Goal: Information Seeking & Learning: Check status

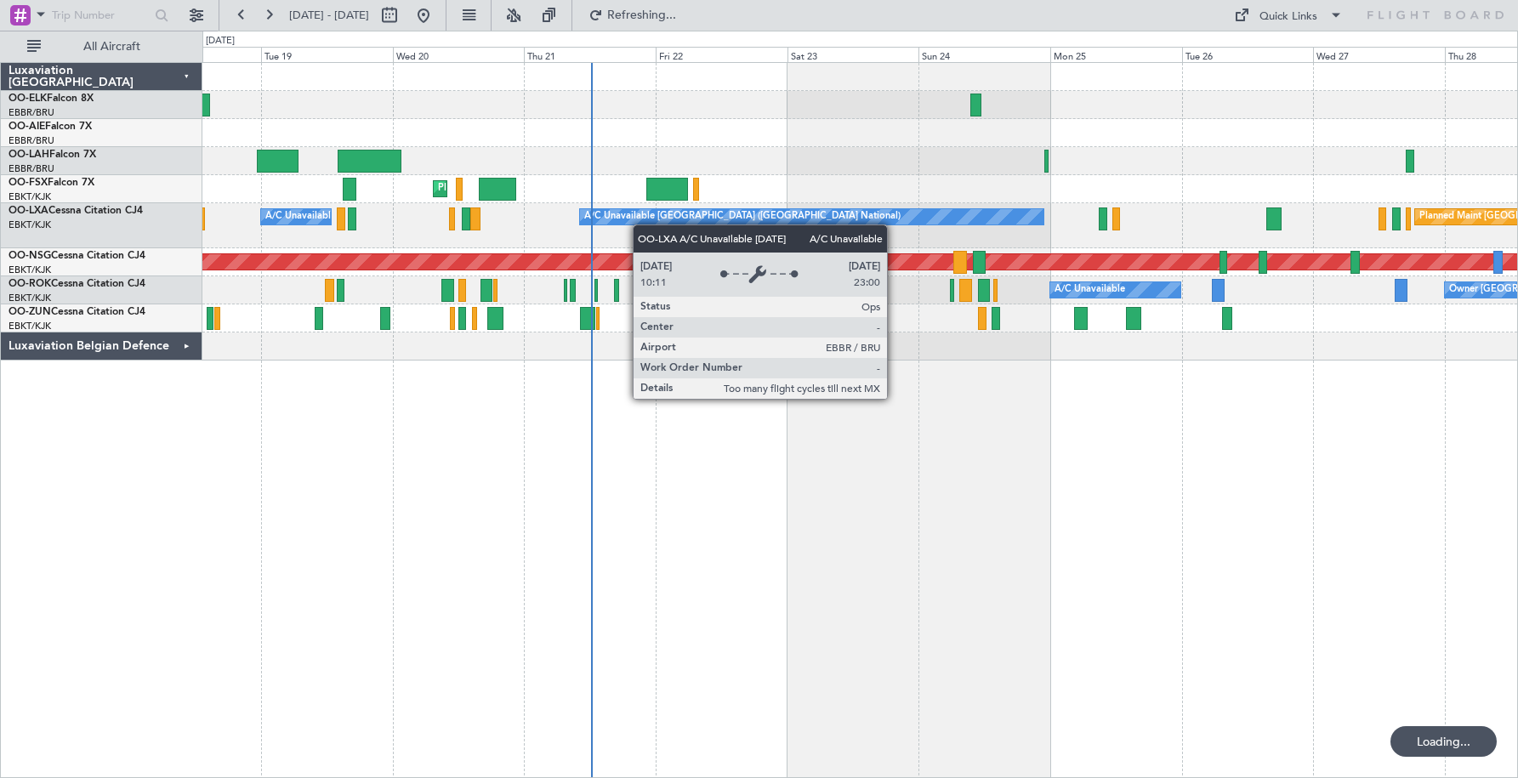
click at [684, 219] on div "Planned Maint Kortrijk-[GEOGRAPHIC_DATA] Planned Maint [GEOGRAPHIC_DATA] ([GEOG…" at bounding box center [859, 212] width 1315 height 298
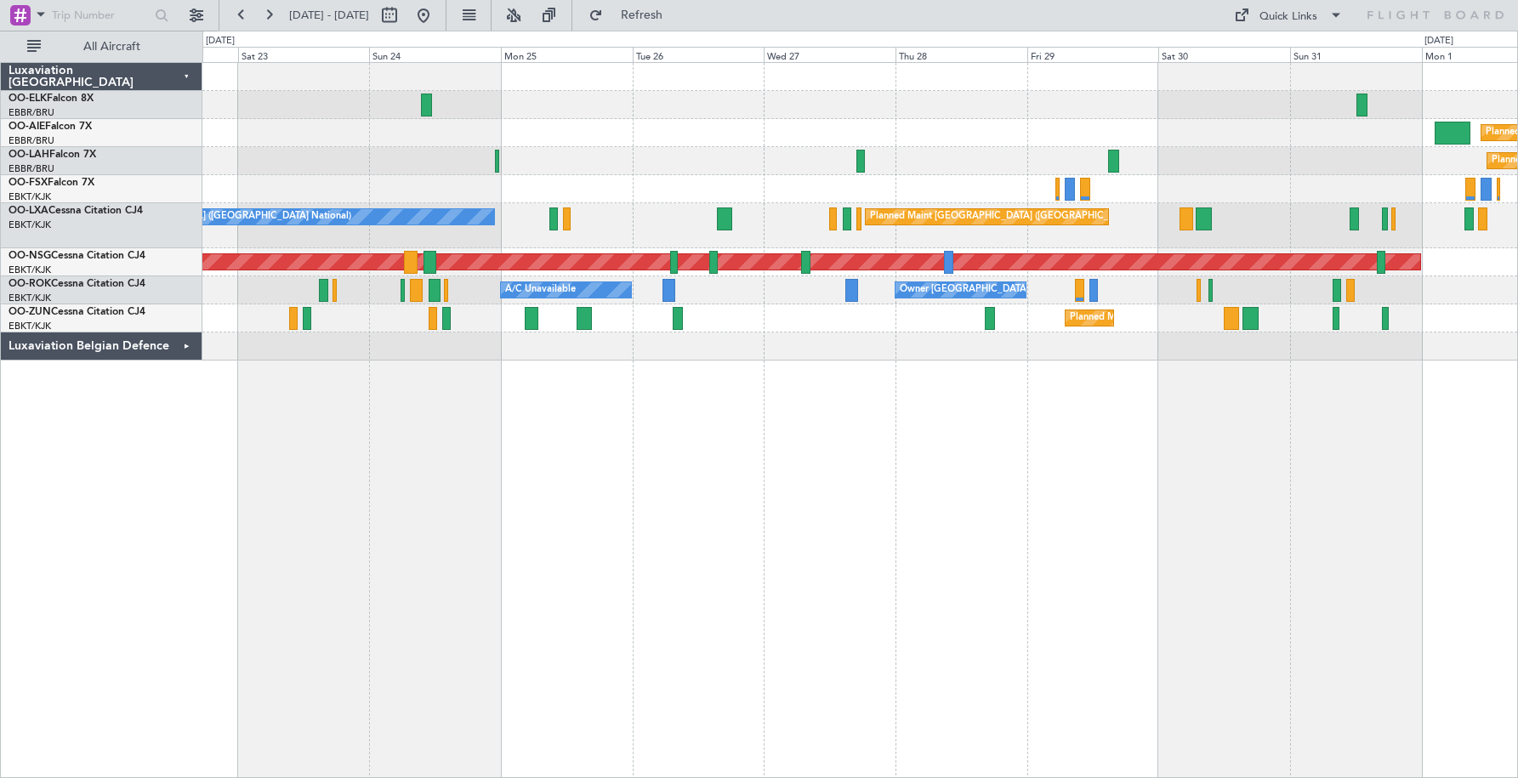
click at [902, 139] on div "Planned Maint [GEOGRAPHIC_DATA] ([GEOGRAPHIC_DATA]) Planned [GEOGRAPHIC_DATA][P…" at bounding box center [859, 212] width 1315 height 298
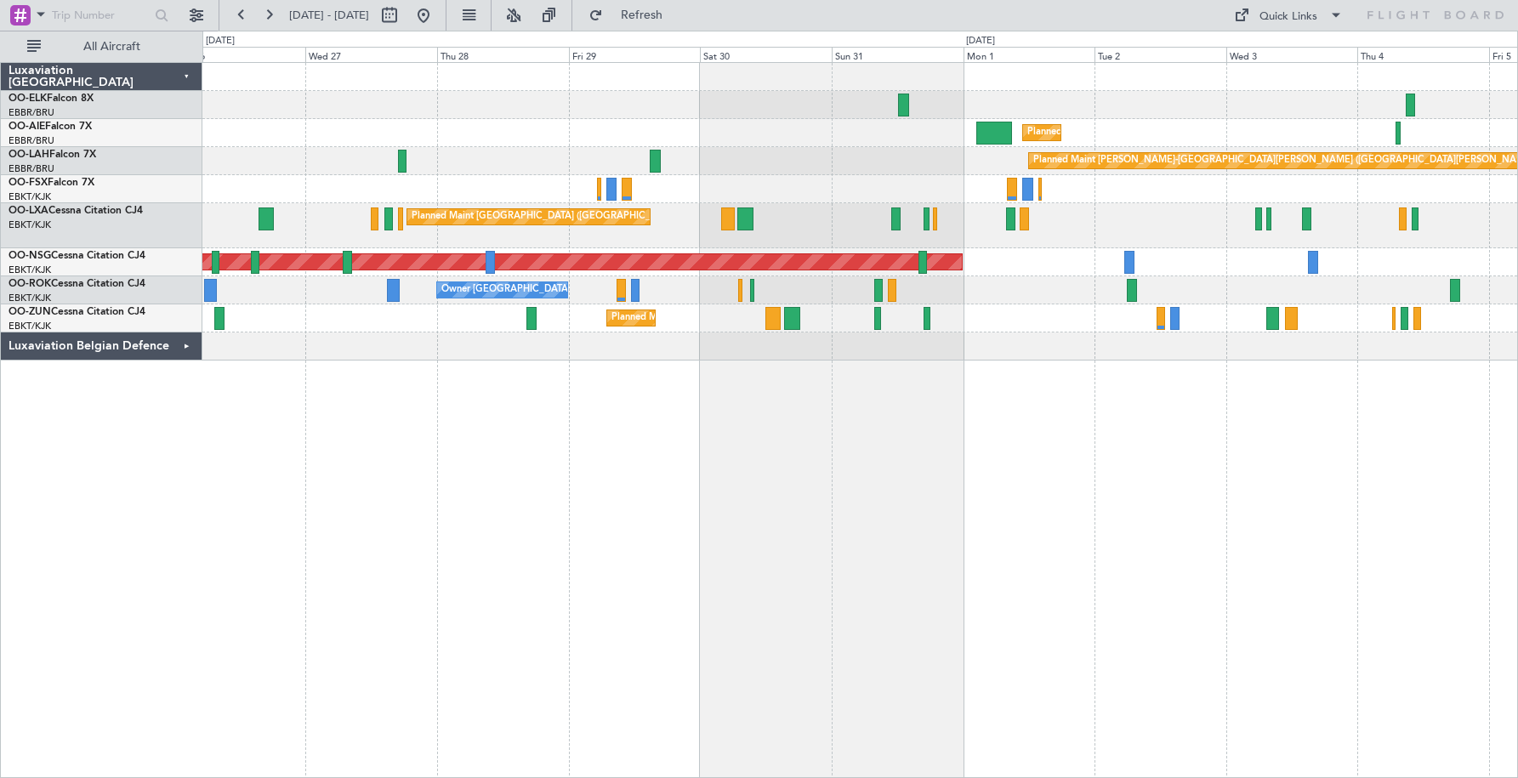
click at [790, 147] on div "Planned Maint [PERSON_NAME]-[GEOGRAPHIC_DATA][PERSON_NAME] ([GEOGRAPHIC_DATA][P…" at bounding box center [859, 161] width 1315 height 28
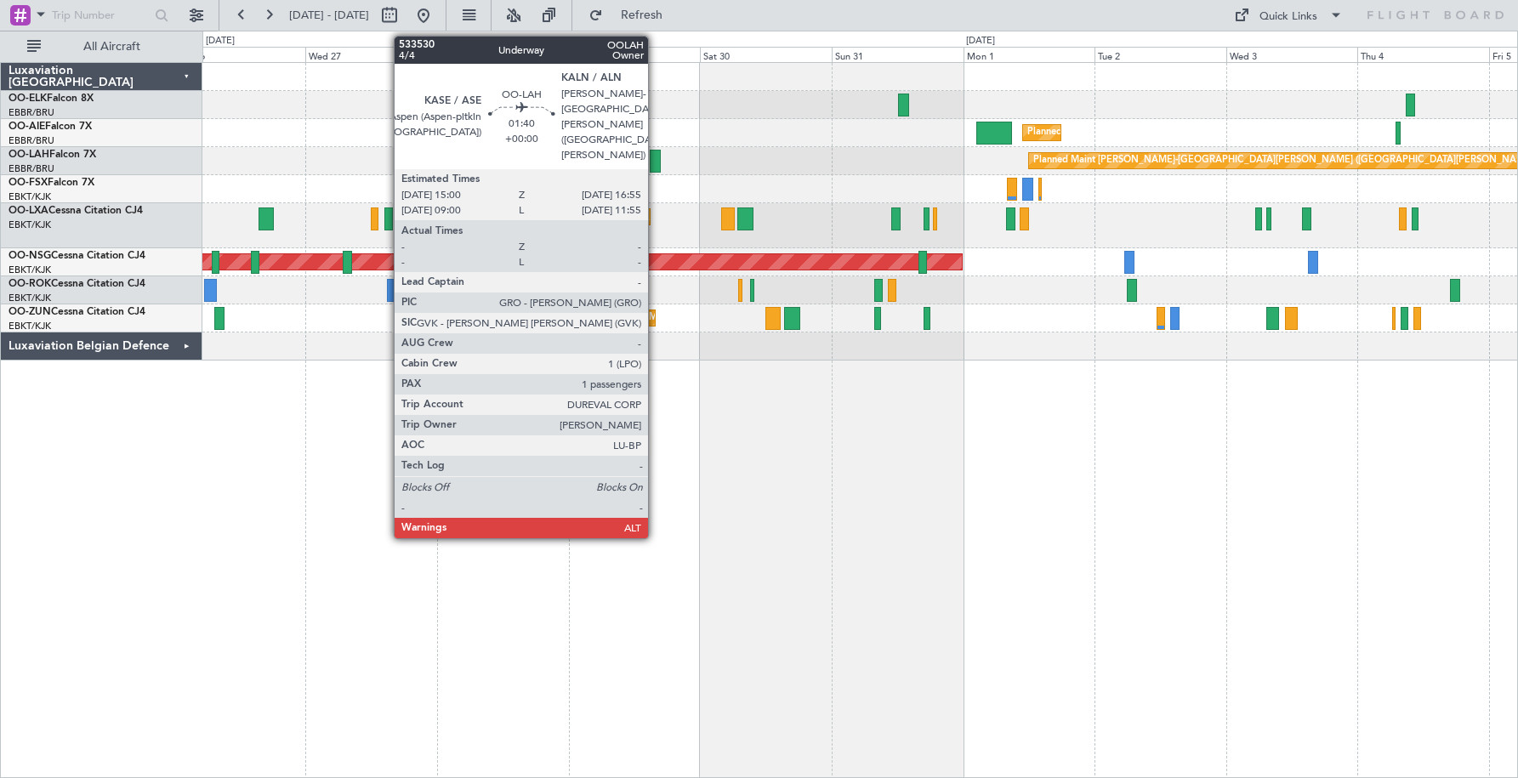
click at [656, 157] on div at bounding box center [655, 161] width 11 height 23
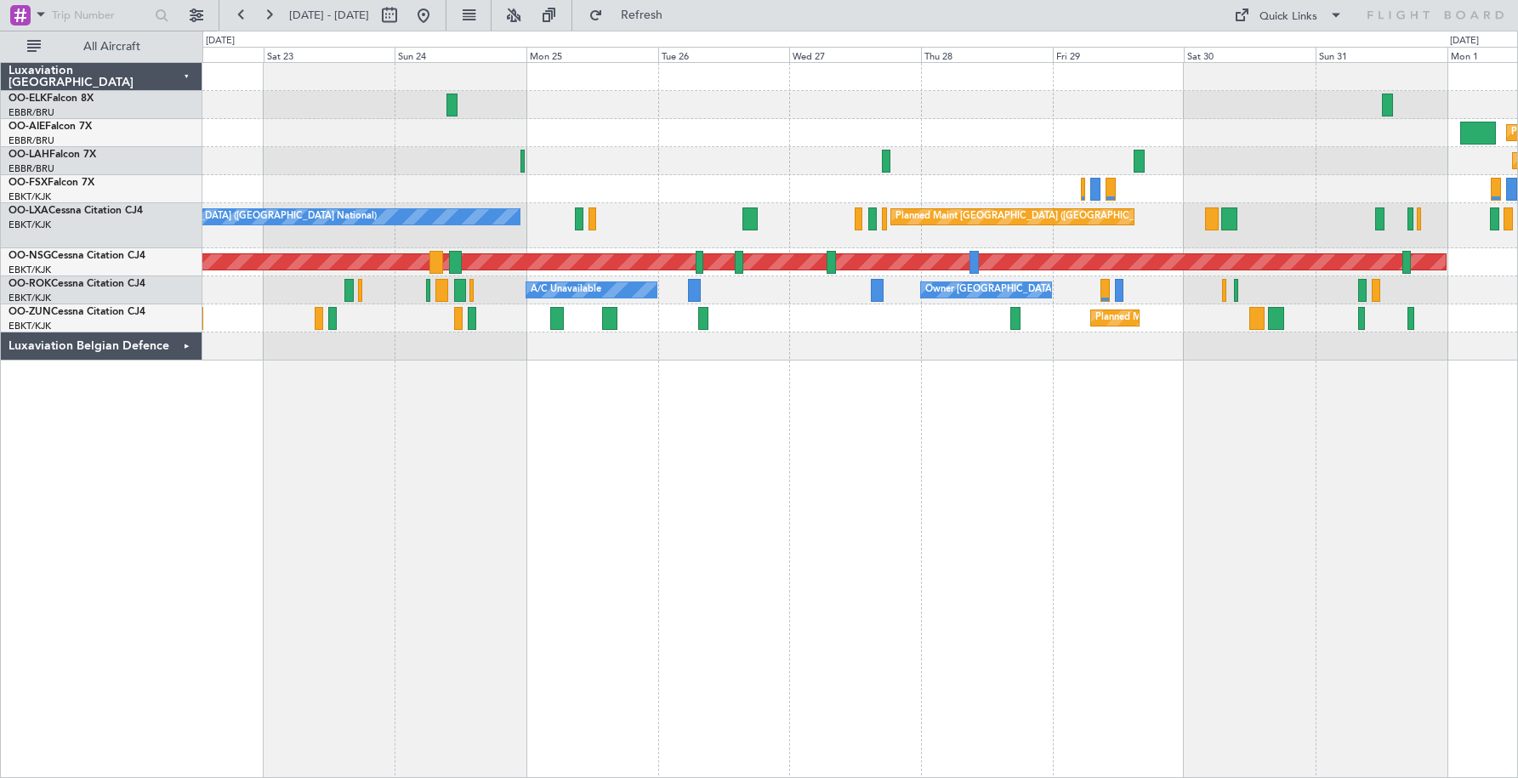
click at [1075, 251] on div "Planned Maint [GEOGRAPHIC_DATA] ([GEOGRAPHIC_DATA]) Planned [GEOGRAPHIC_DATA][P…" at bounding box center [859, 212] width 1315 height 298
click at [184, 346] on div "Luxaviation Belgian Defence" at bounding box center [102, 346] width 202 height 28
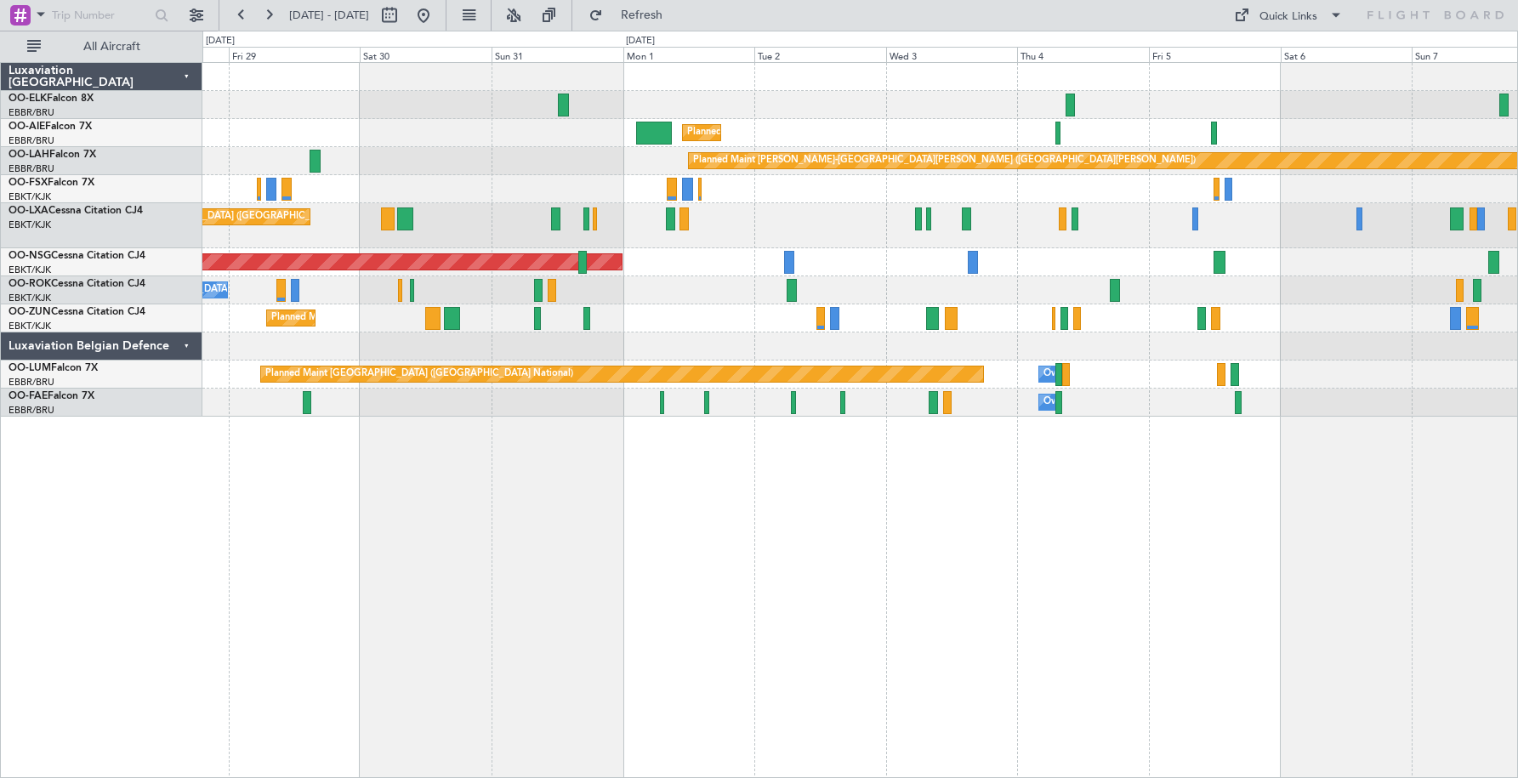
click at [427, 364] on div "Planned Maint Kortrijk-[GEOGRAPHIC_DATA] Planned Maint [GEOGRAPHIC_DATA] ([GEOG…" at bounding box center [859, 240] width 1315 height 354
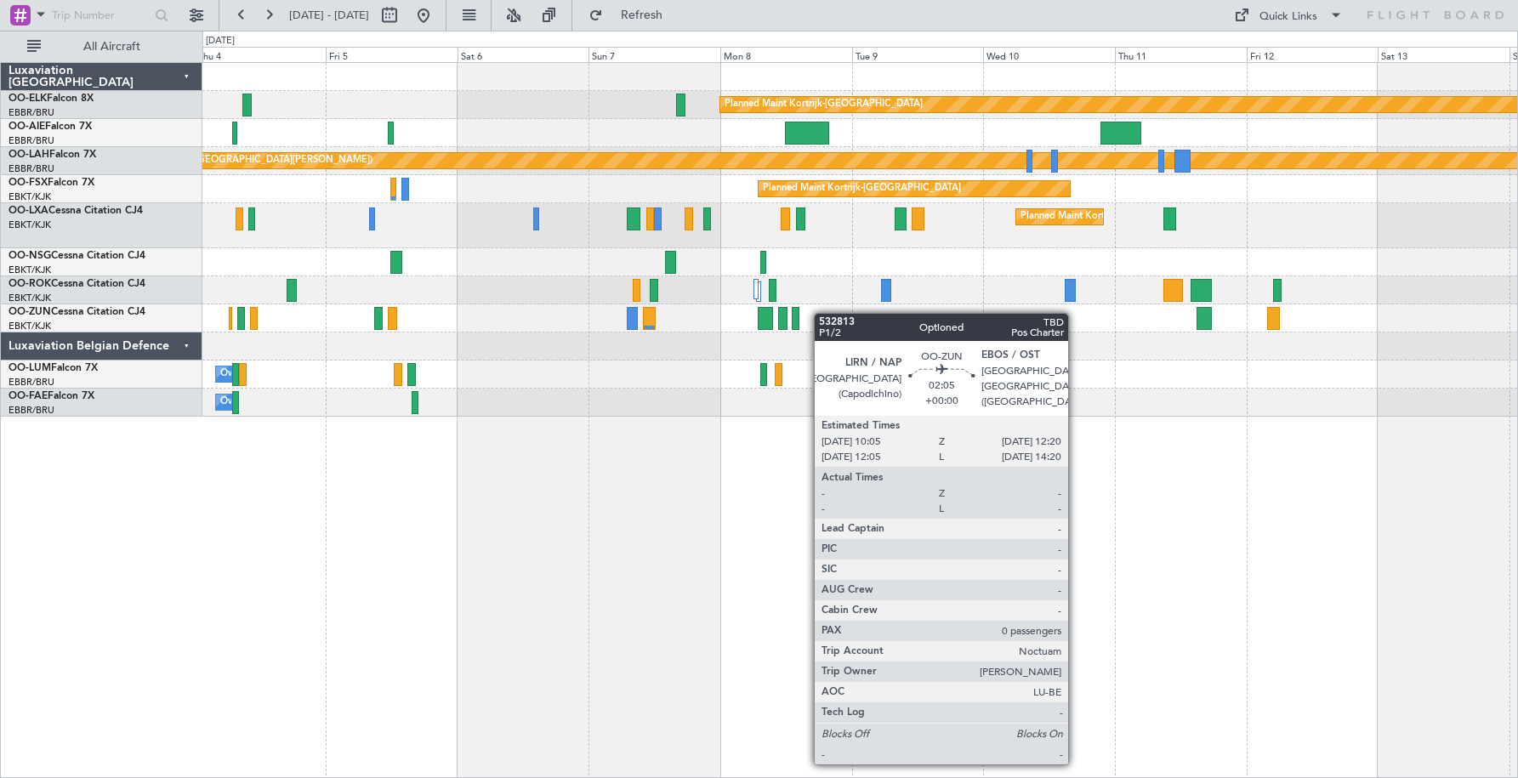
click at [429, 304] on div "Planned Maint Kortrijk-[GEOGRAPHIC_DATA] Planned Maint [GEOGRAPHIC_DATA] ([GEOG…" at bounding box center [859, 240] width 1315 height 354
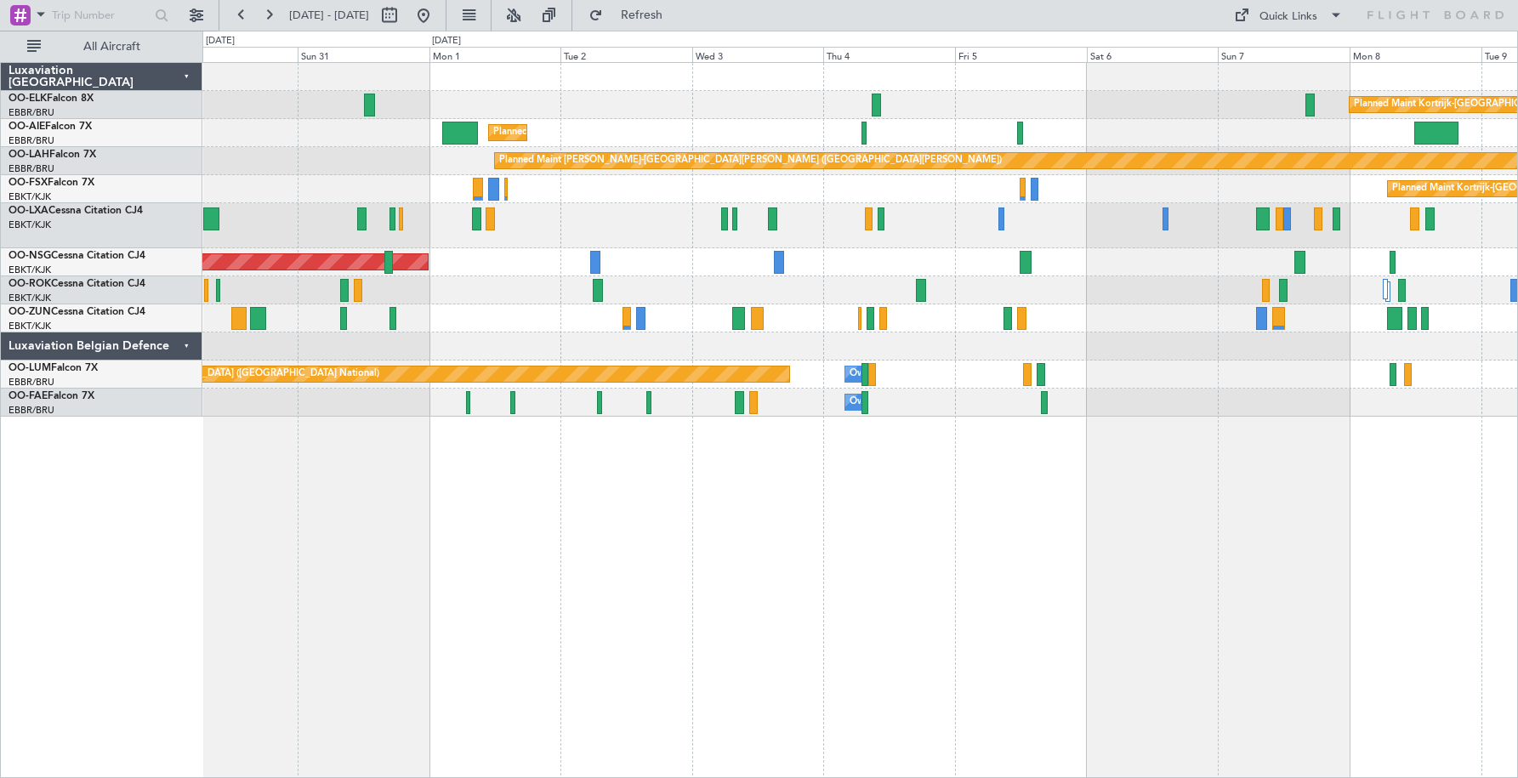
click at [1139, 247] on div "Planned Maint Kortrijk-[GEOGRAPHIC_DATA] Planned Maint [GEOGRAPHIC_DATA] ([GEOG…" at bounding box center [859, 240] width 1315 height 354
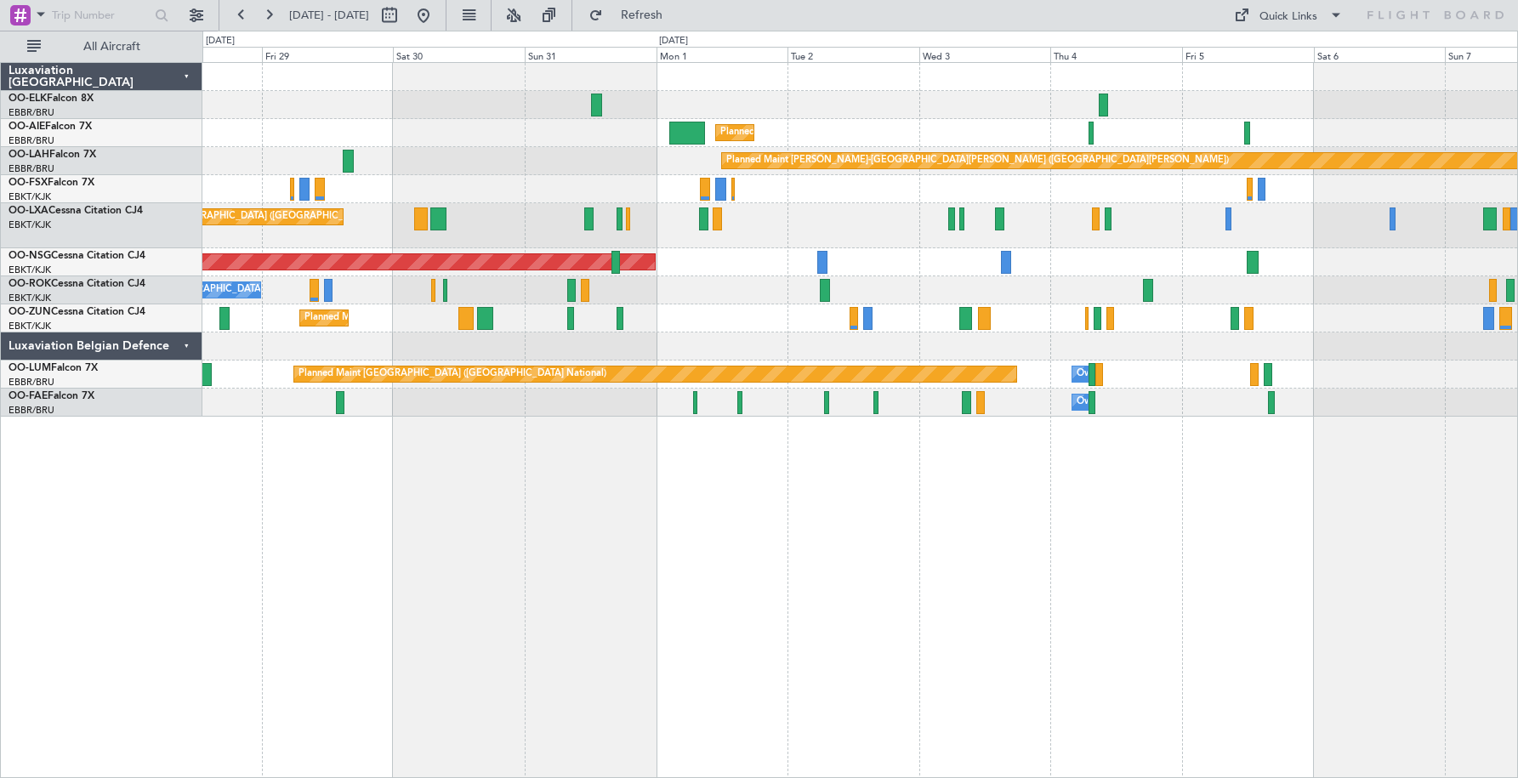
click at [1170, 248] on div "Planned Maint [GEOGRAPHIC_DATA] ([GEOGRAPHIC_DATA])" at bounding box center [859, 262] width 1315 height 28
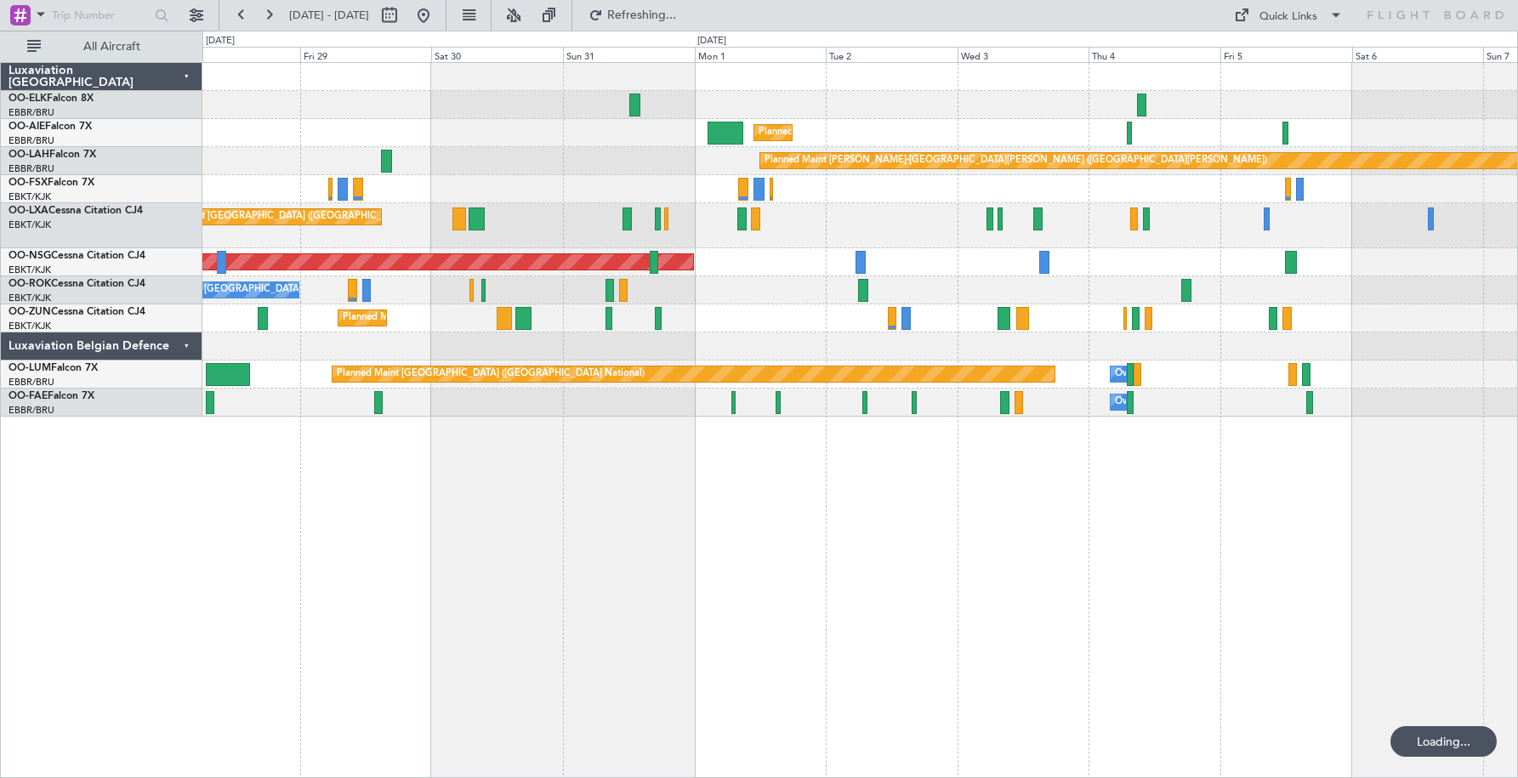
click at [951, 254] on div "Planned Maint [GEOGRAPHIC_DATA] ([GEOGRAPHIC_DATA])" at bounding box center [859, 262] width 1315 height 28
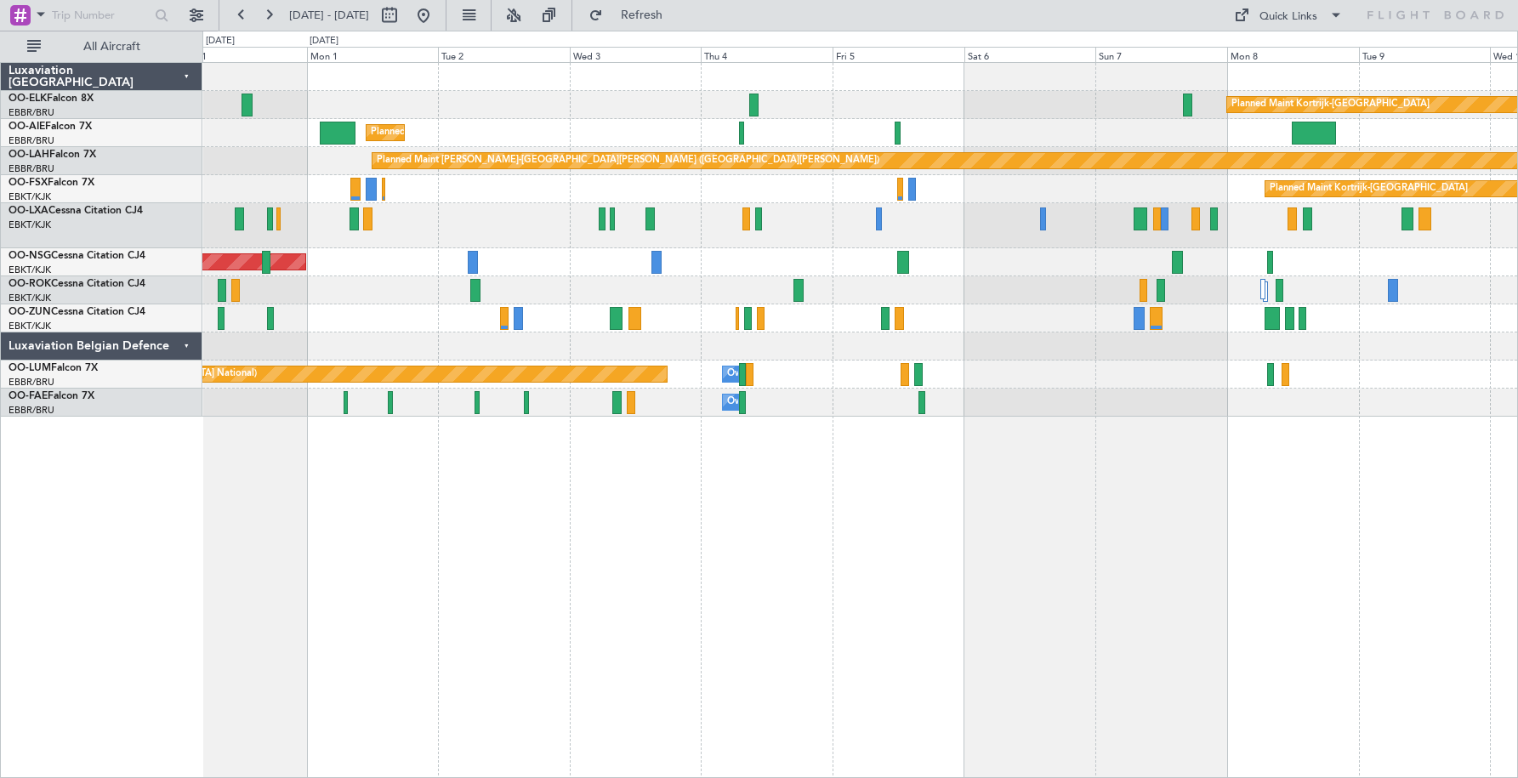
click at [1044, 254] on div "Planned Maint Kortrijk-[GEOGRAPHIC_DATA] Planned Maint [GEOGRAPHIC_DATA] ([GEOG…" at bounding box center [859, 240] width 1315 height 354
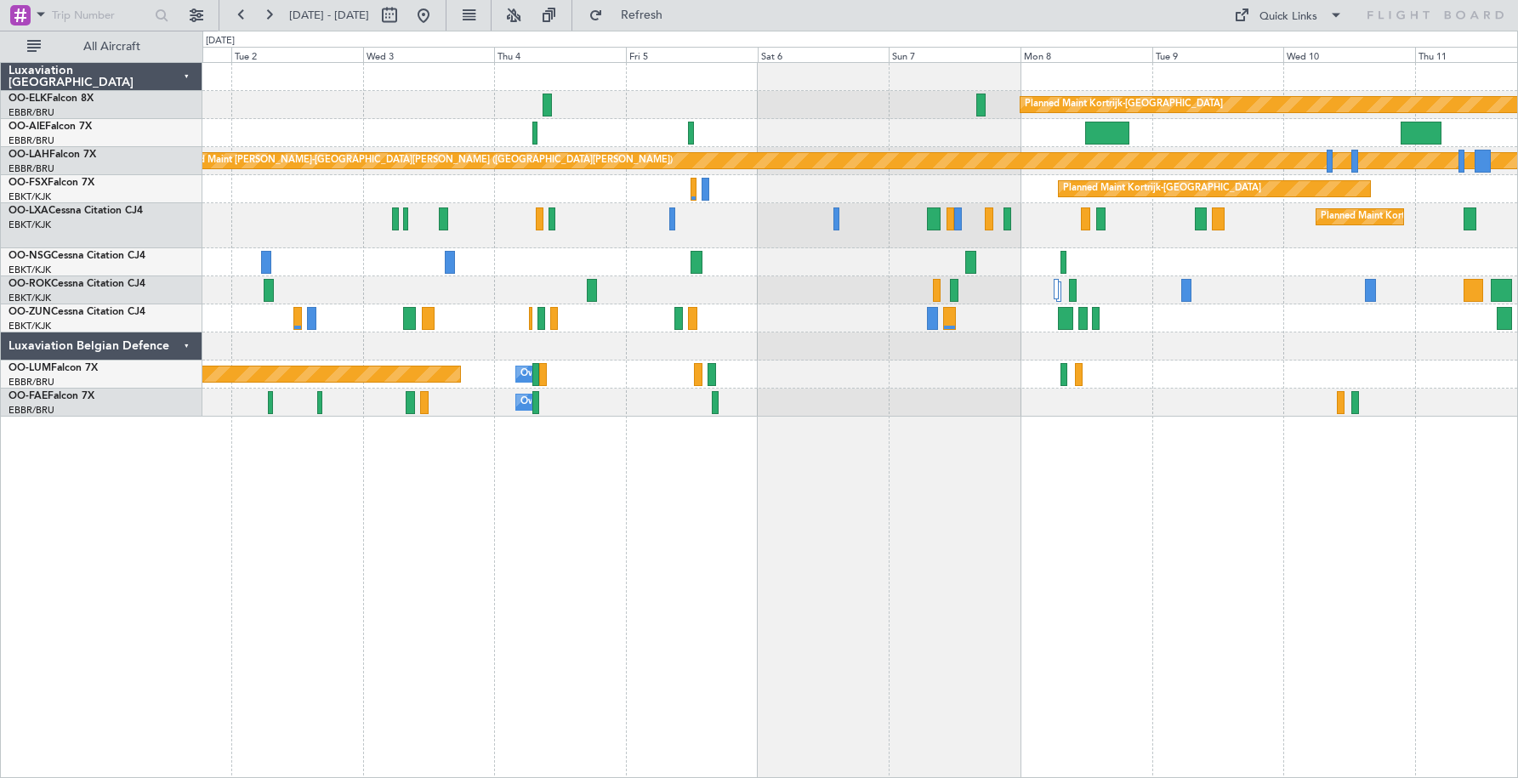
click at [1230, 200] on div "Planned Maint Kortrijk-[GEOGRAPHIC_DATA] Planned Maint [GEOGRAPHIC_DATA] ([GEOG…" at bounding box center [859, 240] width 1315 height 354
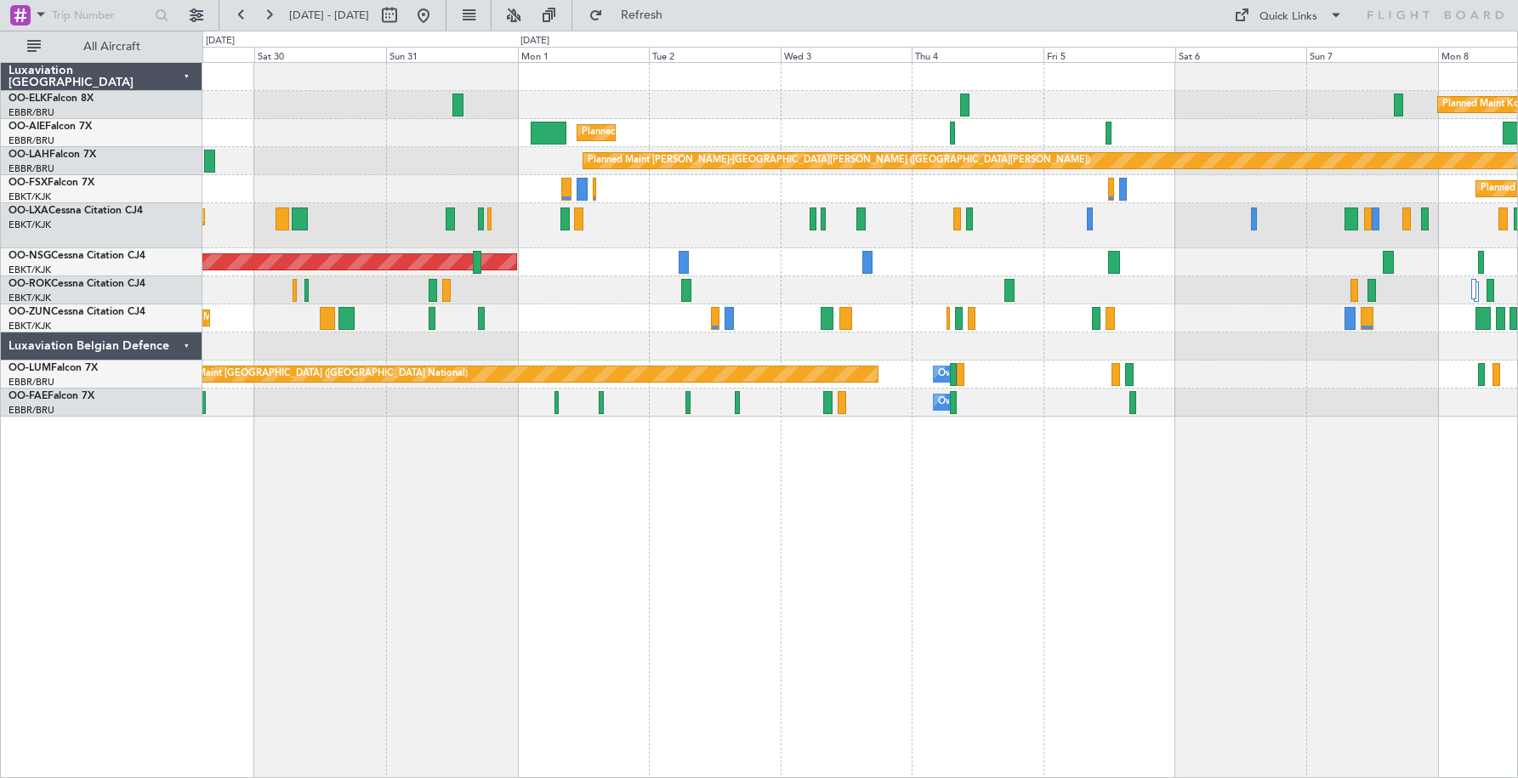
click at [984, 192] on div "Planned Maint Kortrijk-[GEOGRAPHIC_DATA] Planned Maint [GEOGRAPHIC_DATA] ([GEOG…" at bounding box center [859, 240] width 1315 height 354
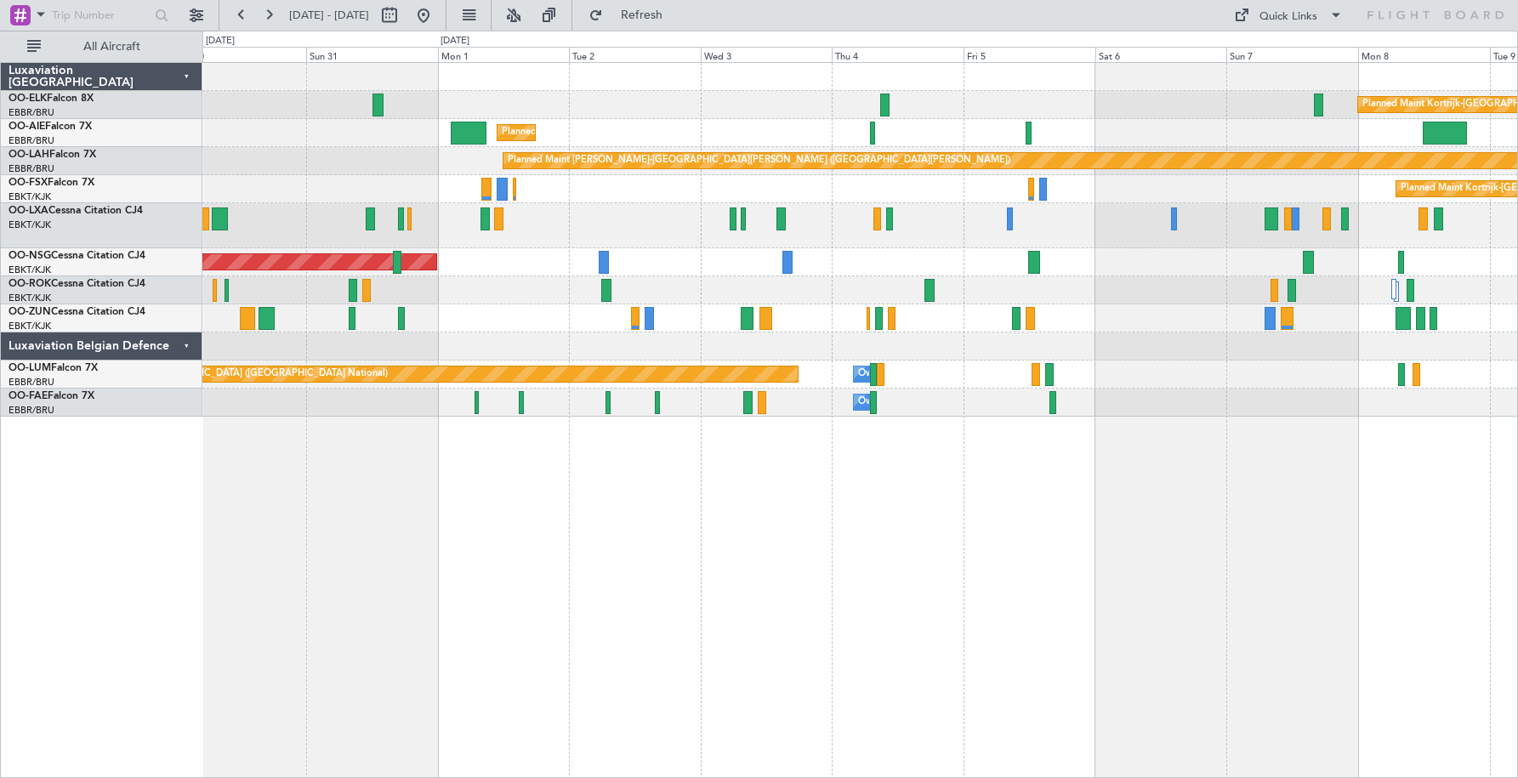
click at [784, 420] on div "Planned Maint Kortrijk-[GEOGRAPHIC_DATA] Planned Maint [GEOGRAPHIC_DATA] ([GEOG…" at bounding box center [859, 420] width 1315 height 716
click at [187, 348] on div "Luxaviation Belgian Defence" at bounding box center [102, 346] width 202 height 28
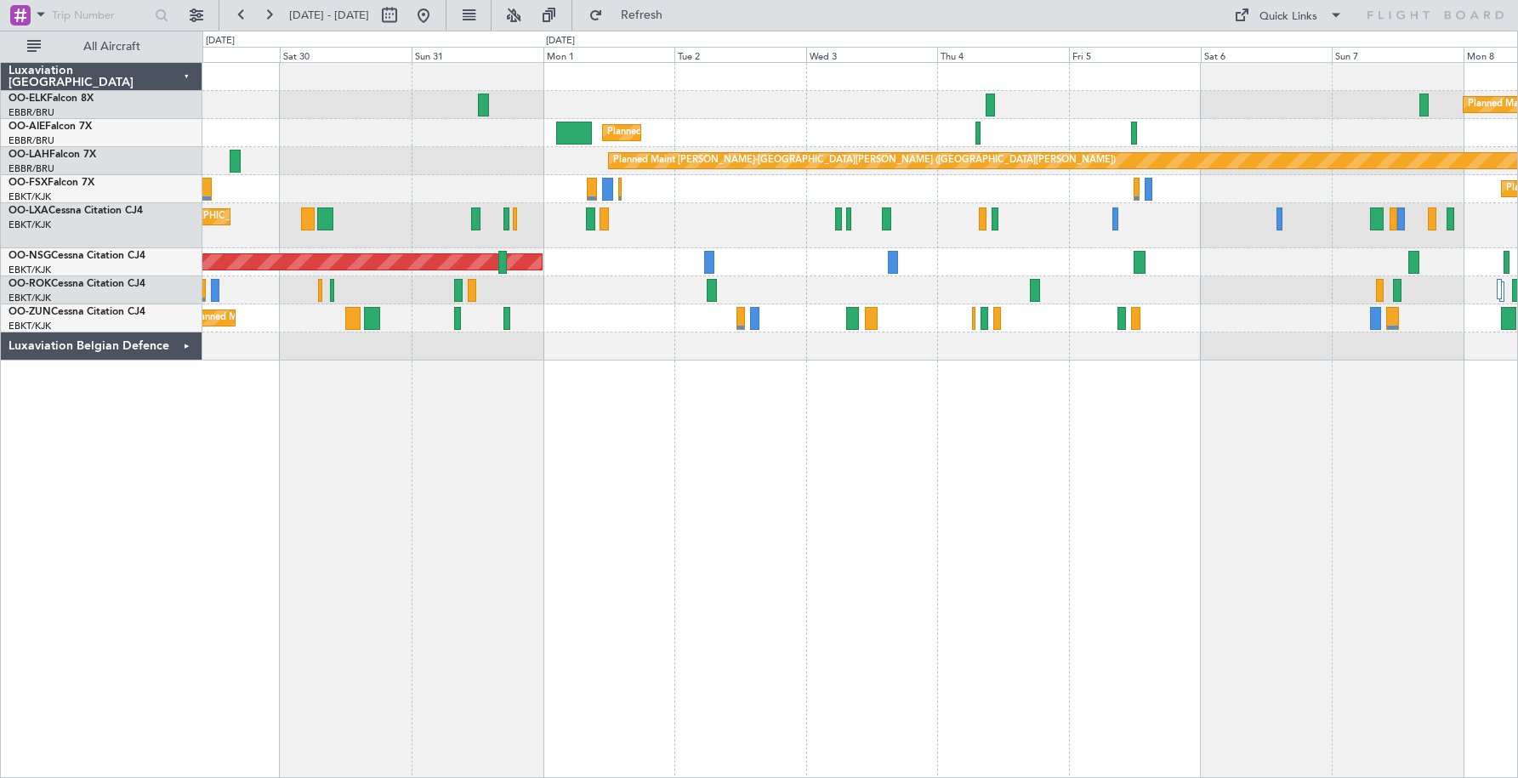
click at [1264, 322] on div "Planned Maint Kortrijk-[GEOGRAPHIC_DATA] Planned Maint [GEOGRAPHIC_DATA] ([GEOG…" at bounding box center [859, 212] width 1315 height 298
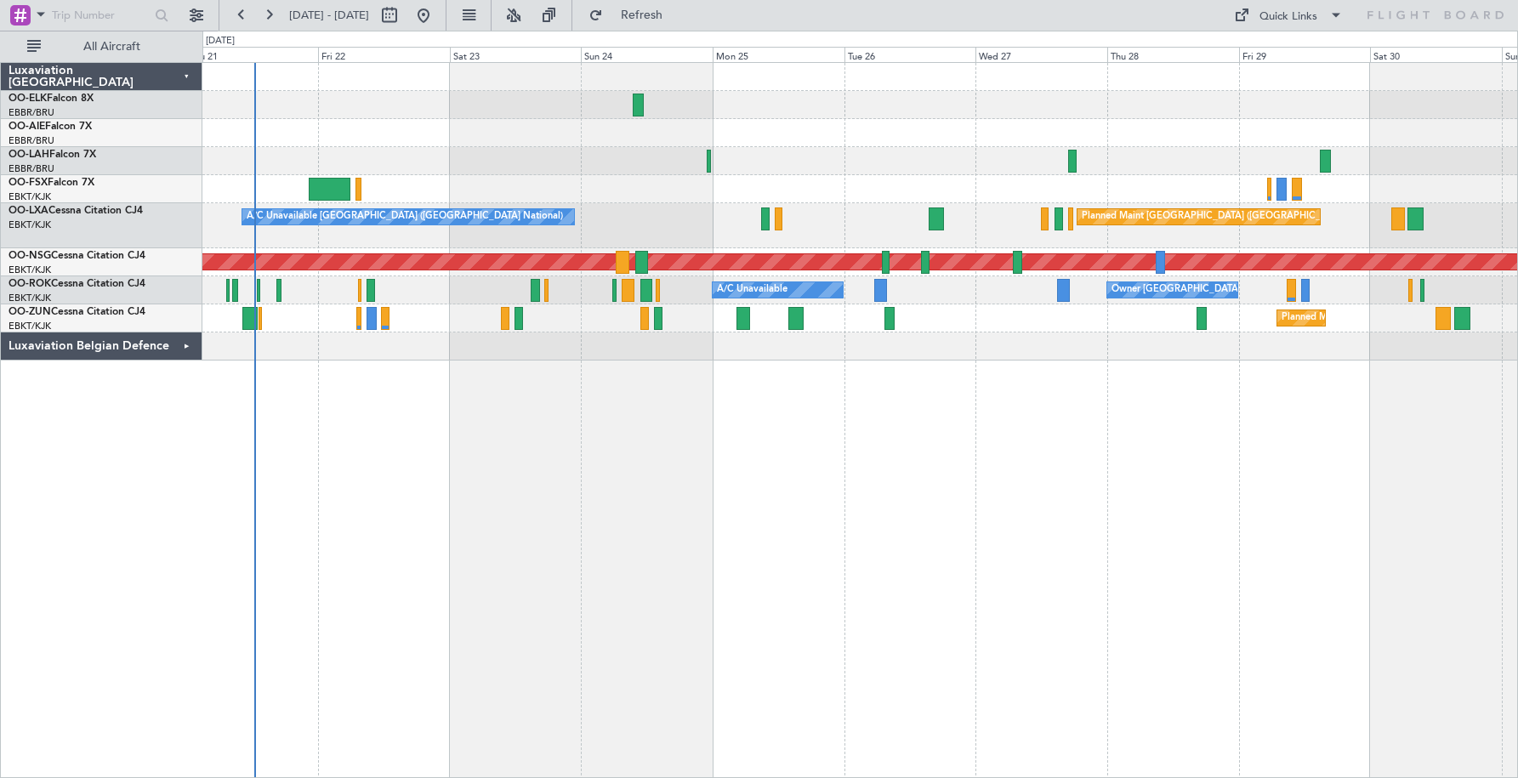
click at [1098, 337] on div at bounding box center [859, 346] width 1315 height 28
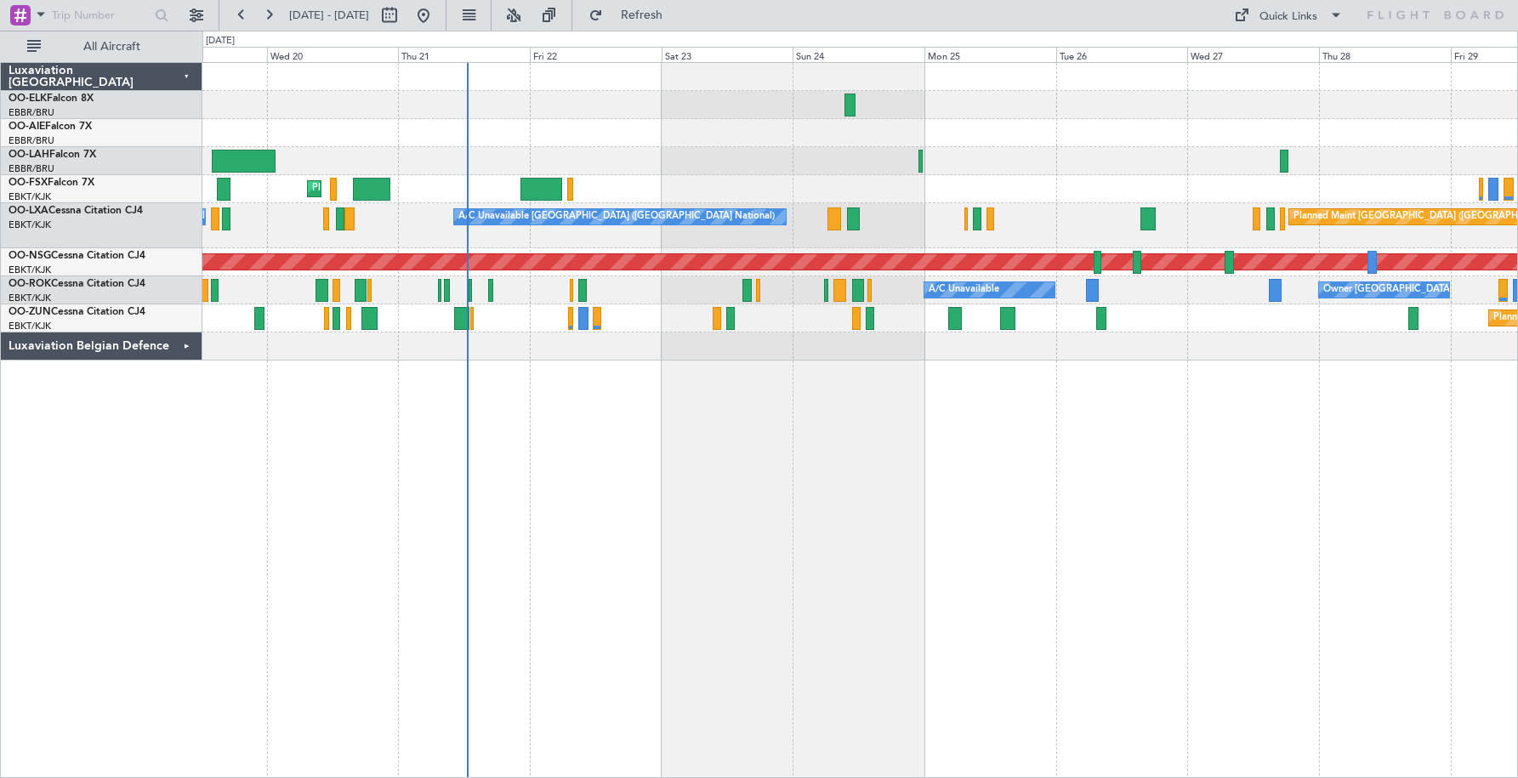
click at [524, 330] on div "Planned Maint Kortrijk-[GEOGRAPHIC_DATA] Planned Maint [GEOGRAPHIC_DATA] ([GEOG…" at bounding box center [859, 212] width 1315 height 298
